Goal: Check status: Check status

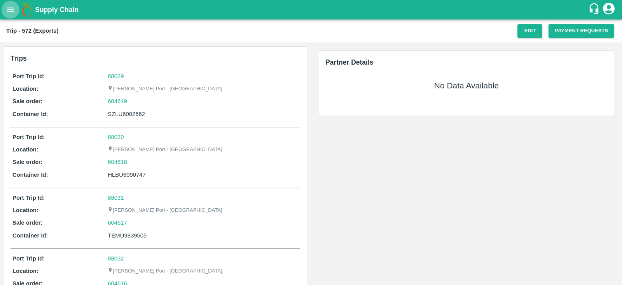
click at [14, 12] on icon "open drawer" at bounding box center [10, 9] width 9 height 9
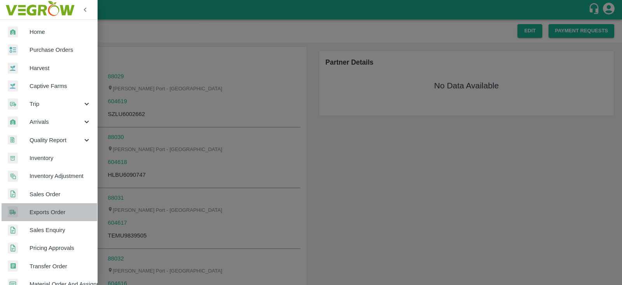
click at [56, 209] on span "Exports Order" at bounding box center [60, 212] width 61 height 9
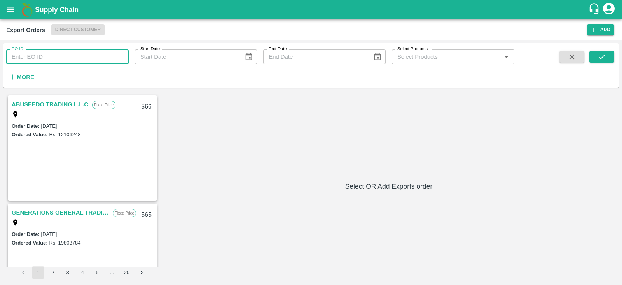
click at [90, 55] on input "EO ID" at bounding box center [67, 56] width 122 height 15
type input "495"
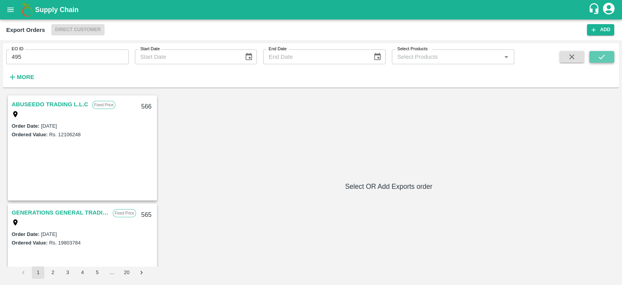
click at [596, 53] on button "submit" at bounding box center [602, 57] width 25 height 12
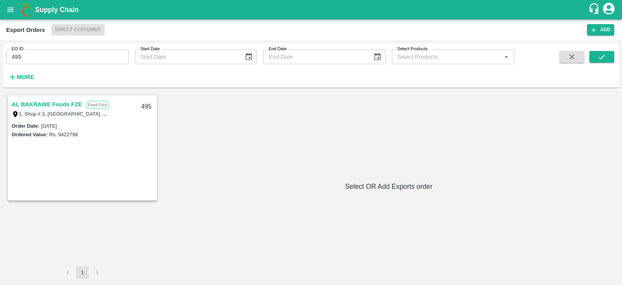
click at [64, 104] on link "AL BAKRAWE Foods FZE" at bounding box center [47, 104] width 70 height 10
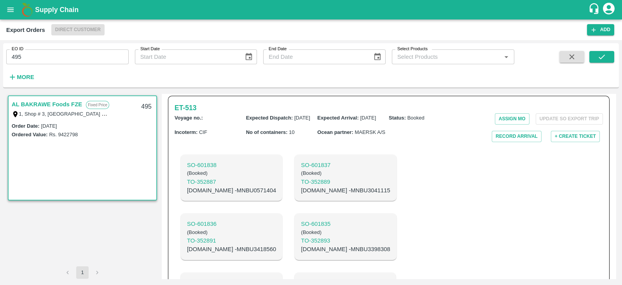
scroll to position [175, 0]
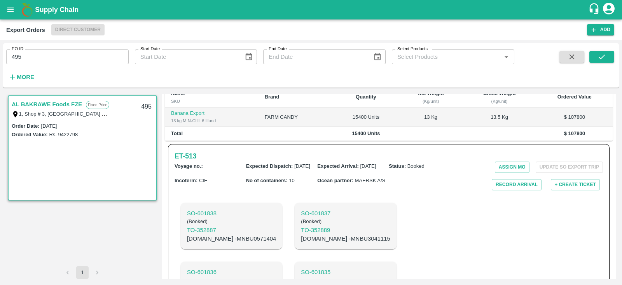
click at [191, 150] on h6 "ET- 513" at bounding box center [186, 155] width 22 height 11
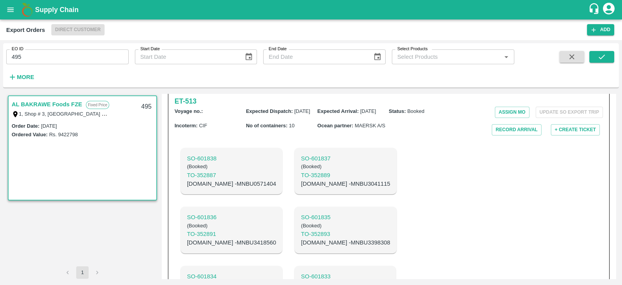
scroll to position [231, 0]
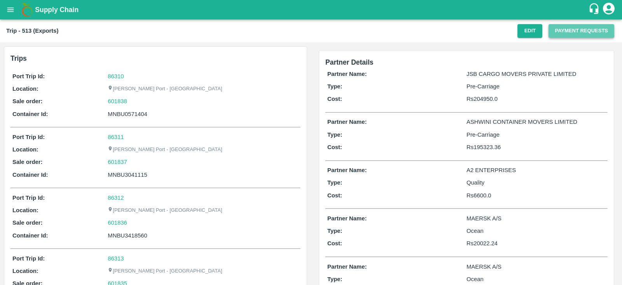
click at [569, 30] on button "Payment Requests" at bounding box center [582, 31] width 66 height 14
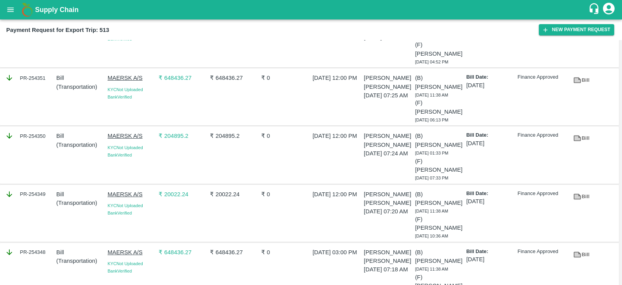
scroll to position [358, 0]
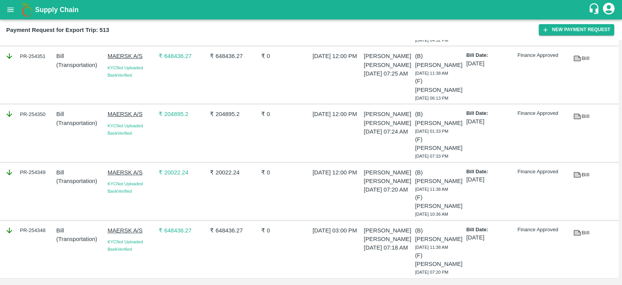
click at [584, 231] on link "Bill" at bounding box center [581, 233] width 25 height 14
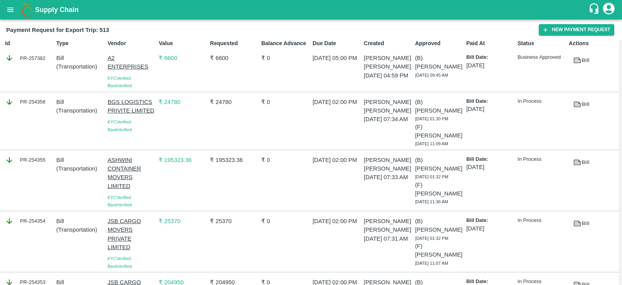
scroll to position [0, 0]
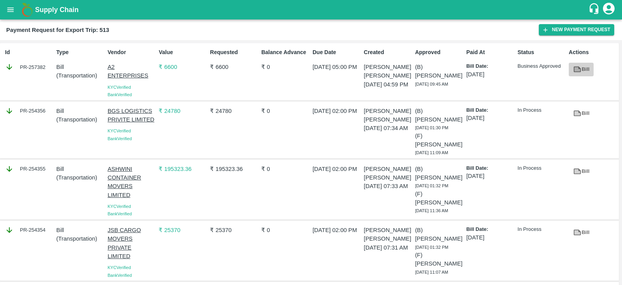
click at [586, 68] on link "Bill" at bounding box center [581, 70] width 25 height 14
click at [576, 115] on icon at bounding box center [578, 113] width 6 height 4
click at [580, 172] on icon at bounding box center [577, 171] width 9 height 9
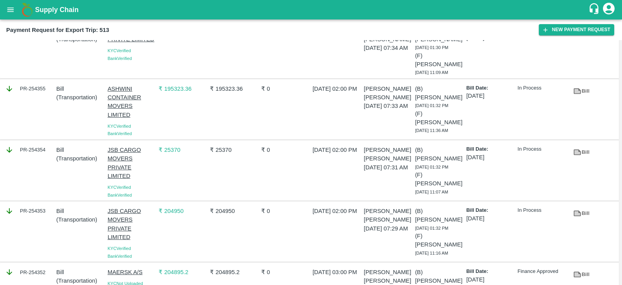
scroll to position [80, 0]
click at [581, 152] on link "Bill" at bounding box center [581, 152] width 25 height 14
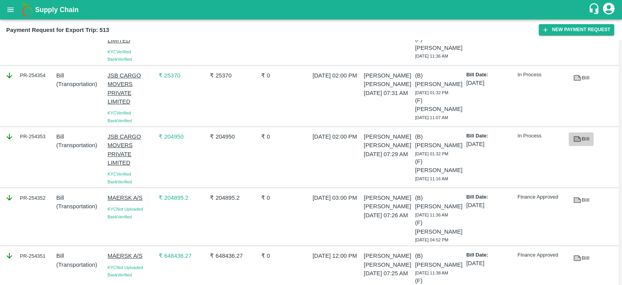
click at [575, 141] on icon at bounding box center [578, 139] width 6 height 4
click at [578, 202] on icon at bounding box center [578, 200] width 6 height 4
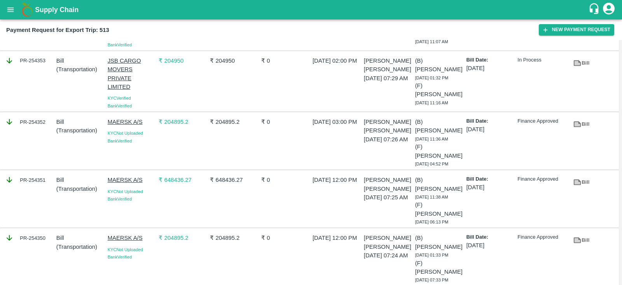
scroll to position [233, 0]
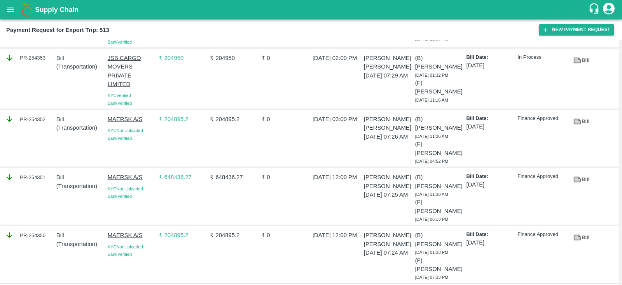
click at [580, 182] on link "Bill" at bounding box center [581, 180] width 25 height 14
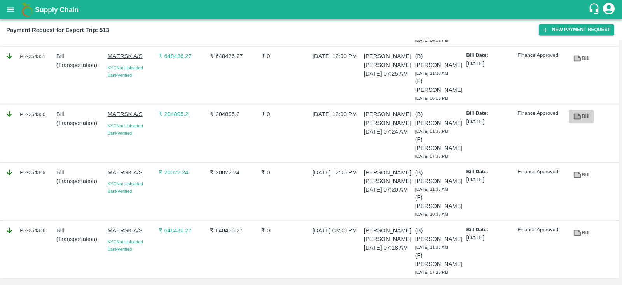
click at [576, 114] on icon at bounding box center [578, 116] width 6 height 4
click at [578, 171] on icon at bounding box center [577, 174] width 7 height 6
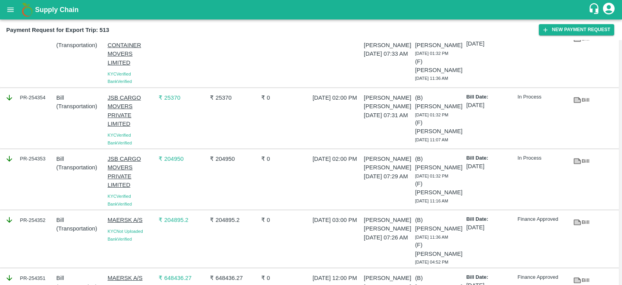
scroll to position [135, 0]
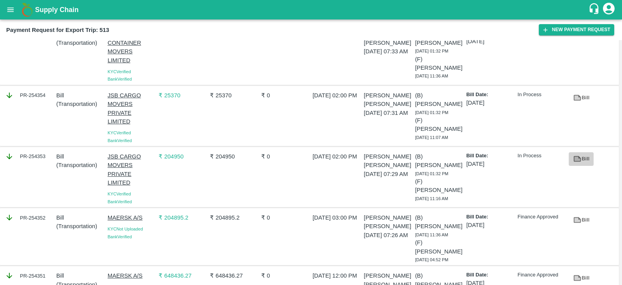
click at [582, 159] on link "Bill" at bounding box center [581, 159] width 25 height 14
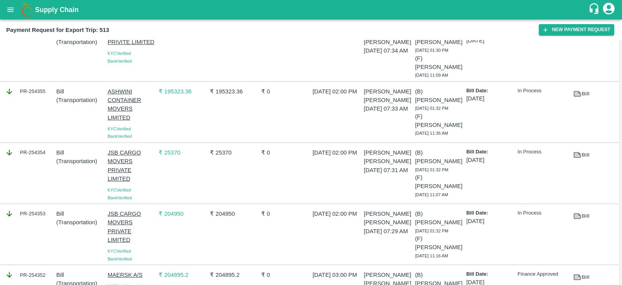
scroll to position [0, 0]
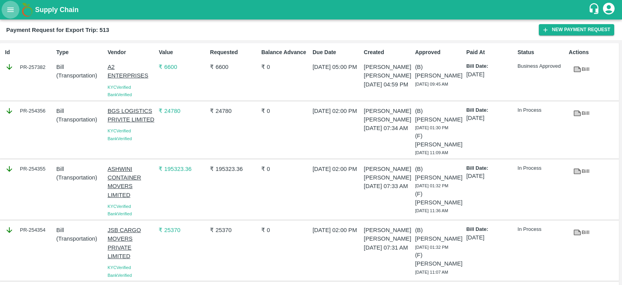
click at [9, 12] on icon "open drawer" at bounding box center [10, 9] width 9 height 9
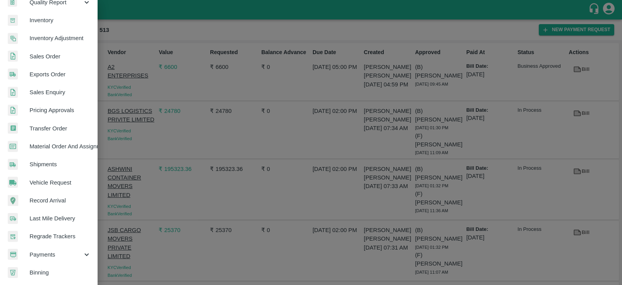
scroll to position [158, 0]
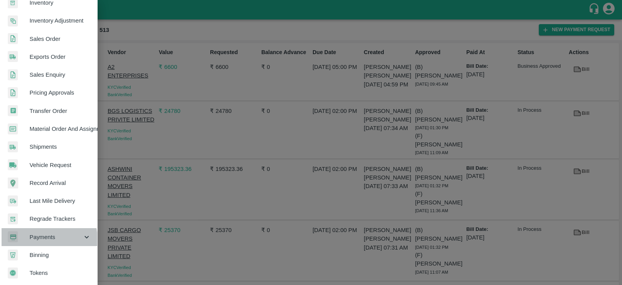
click at [44, 236] on span "Payments" at bounding box center [56, 237] width 53 height 9
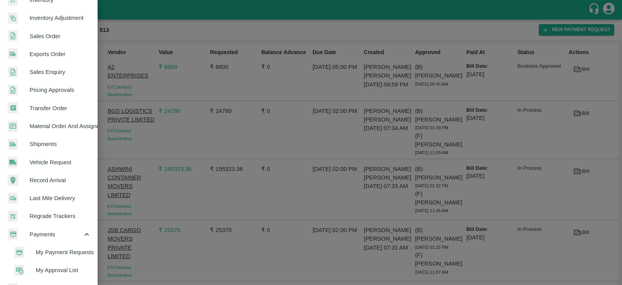
click at [74, 253] on span "My Payment Requests" at bounding box center [63, 252] width 55 height 9
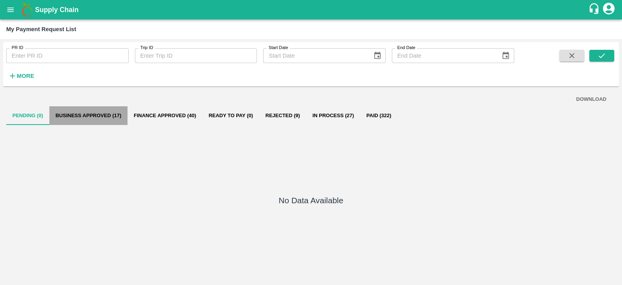
click at [108, 113] on button "Business Approved (17)" at bounding box center [88, 115] width 78 height 19
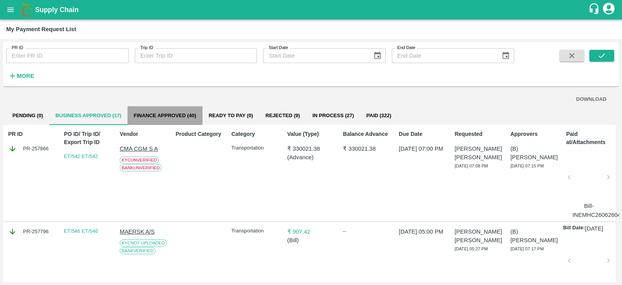
click at [179, 111] on button "Finance Approved (40)" at bounding box center [165, 115] width 75 height 19
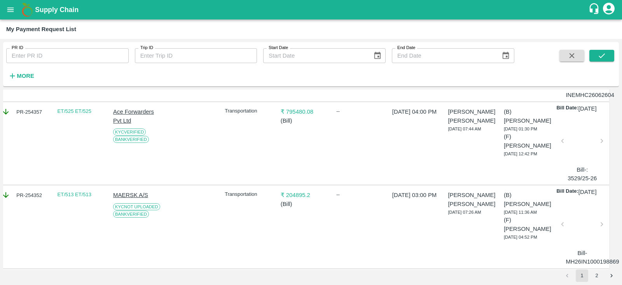
scroll to position [0, 7]
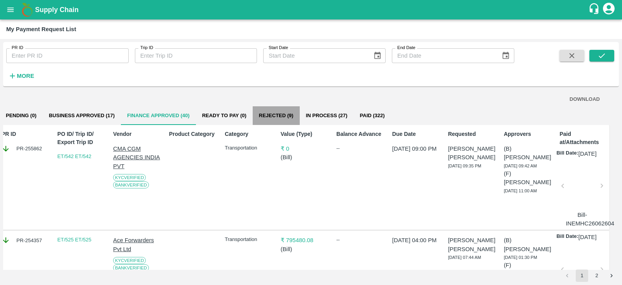
click at [278, 114] on button "Rejected (9)" at bounding box center [276, 115] width 47 height 19
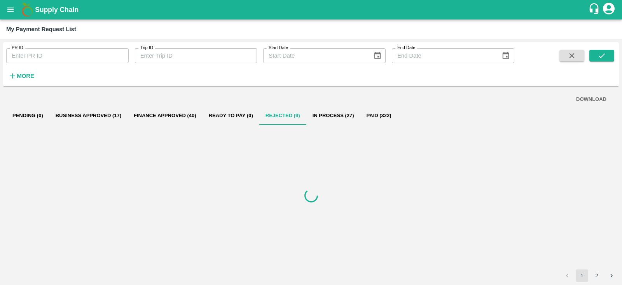
scroll to position [0, 0]
click at [334, 112] on button "In Process (27)" at bounding box center [333, 115] width 54 height 19
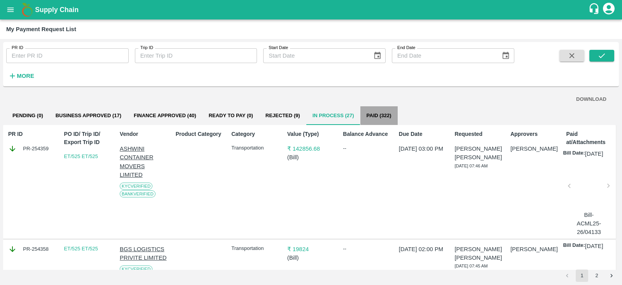
click at [376, 115] on button "Paid (322)" at bounding box center [378, 115] width 37 height 19
